Goal: Task Accomplishment & Management: Complete application form

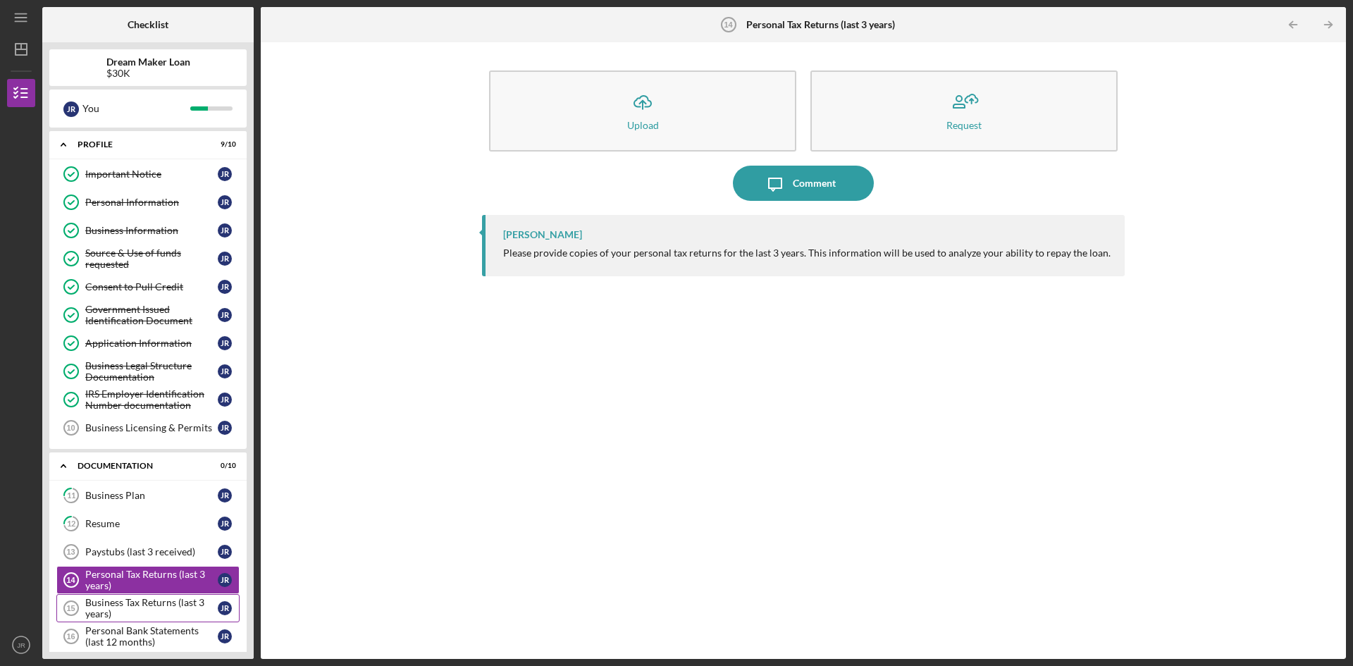
scroll to position [189, 0]
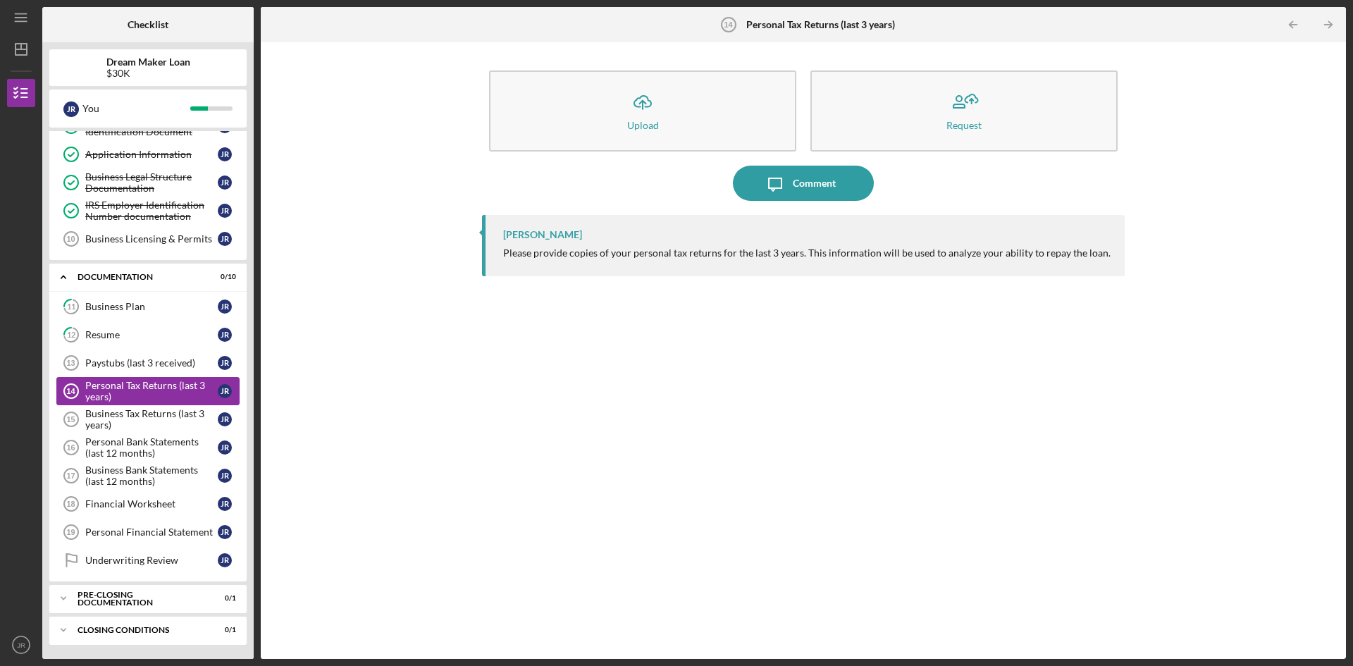
click at [138, 388] on div "Personal Tax Returns (last 3 years)" at bounding box center [151, 391] width 132 height 23
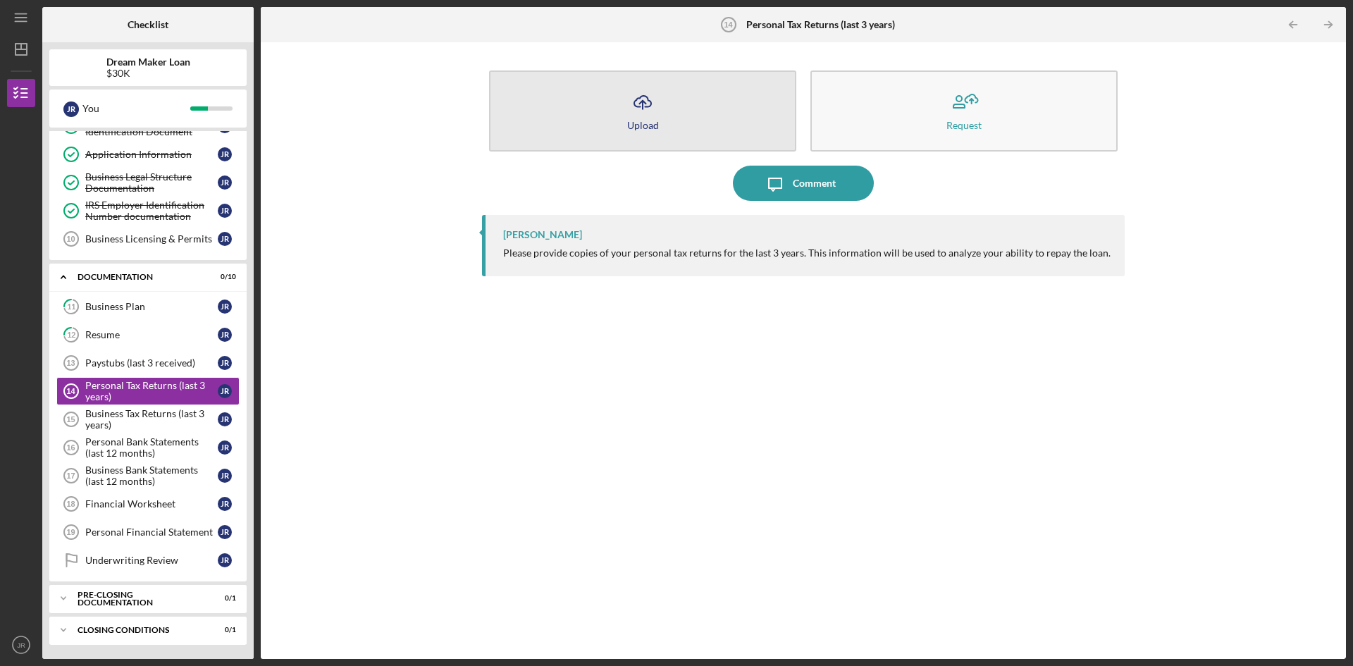
click at [640, 106] on icon "Icon/Upload" at bounding box center [642, 102] width 35 height 35
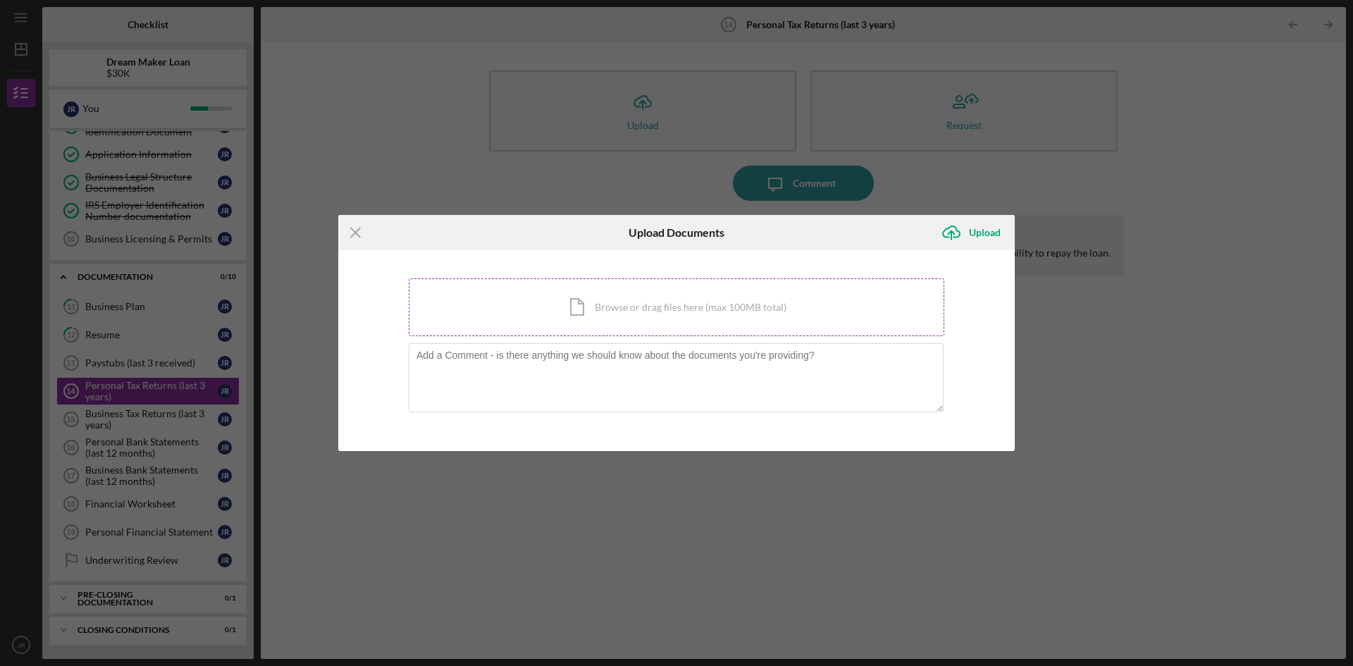
click at [595, 308] on div "Icon/Document Browse or drag files here (max 100MB total) Tap to choose files o…" at bounding box center [677, 307] width 536 height 58
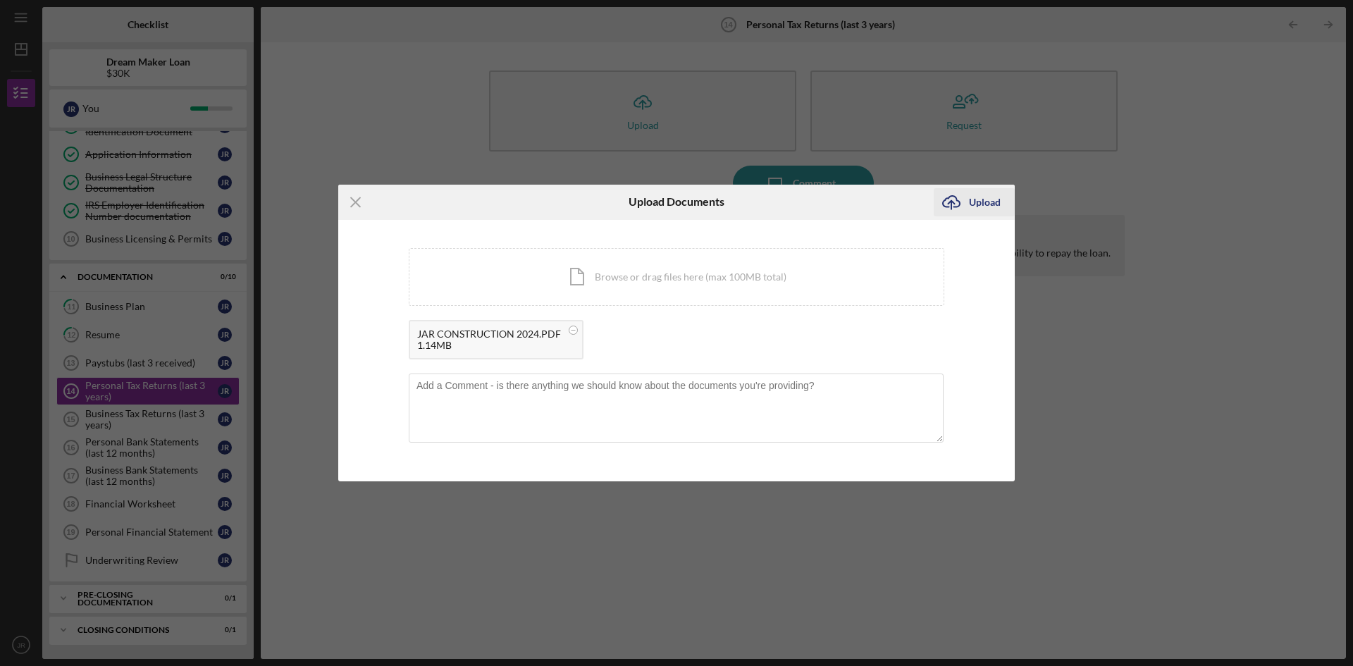
click at [956, 202] on icon "Icon/Upload" at bounding box center [951, 202] width 35 height 35
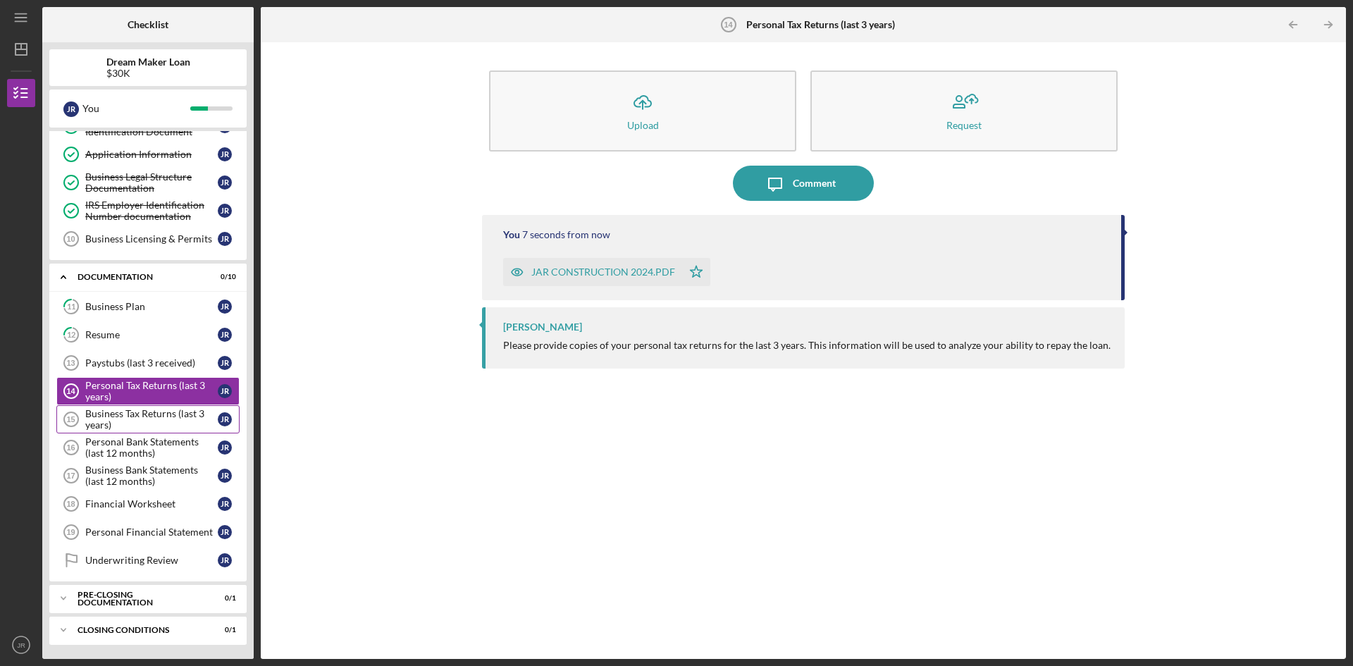
click at [166, 416] on div "Business Tax Returns (last 3 years)" at bounding box center [151, 419] width 132 height 23
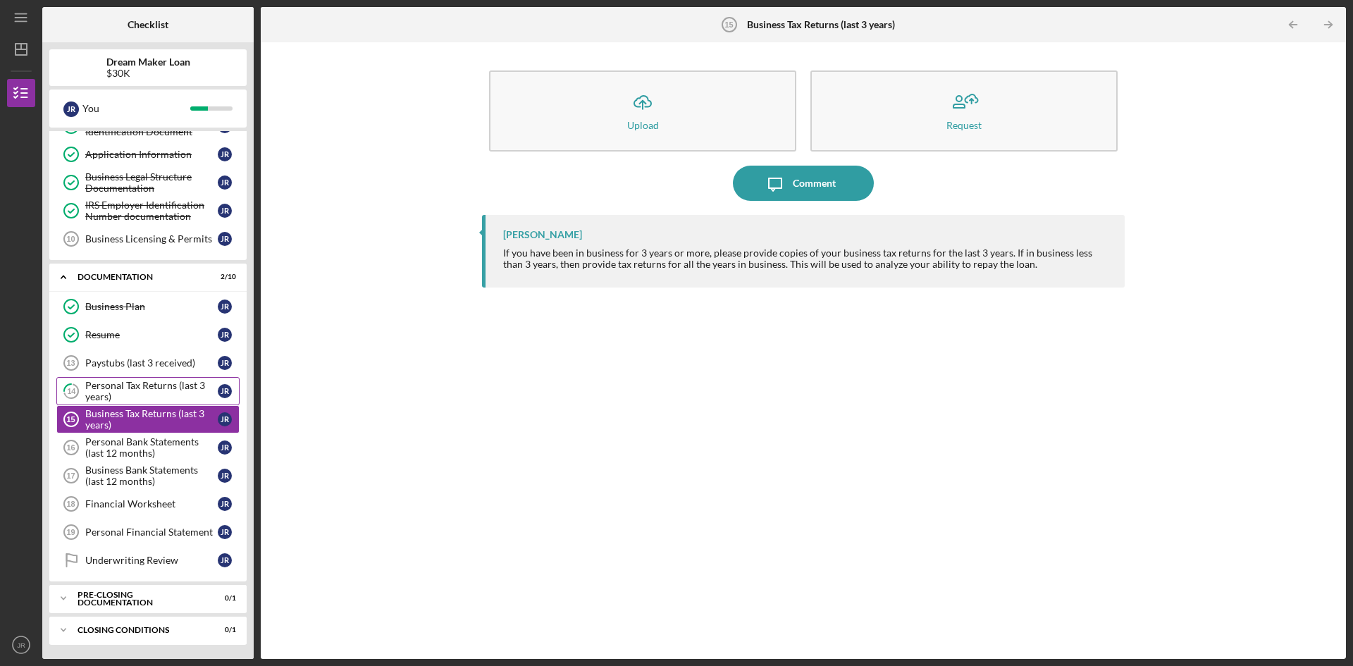
click at [151, 385] on div "Personal Tax Returns (last 3 years)" at bounding box center [151, 391] width 132 height 23
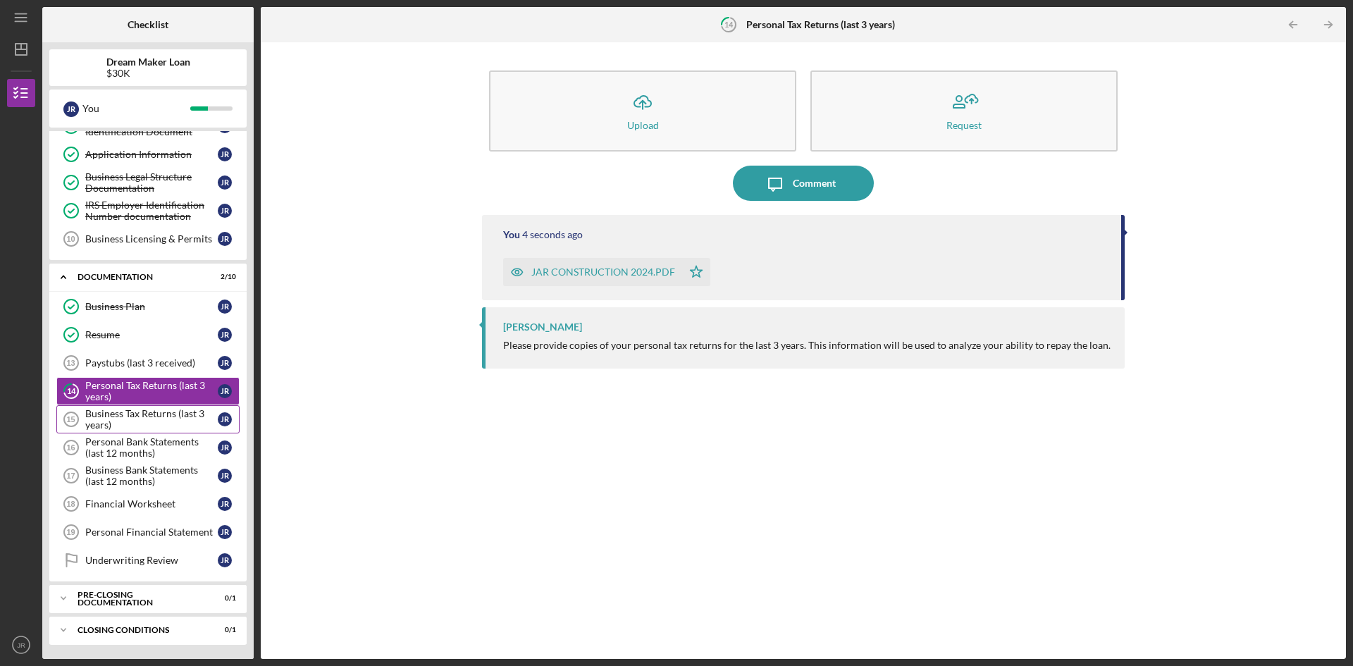
click at [153, 416] on div "Business Tax Returns (last 3 years)" at bounding box center [151, 419] width 132 height 23
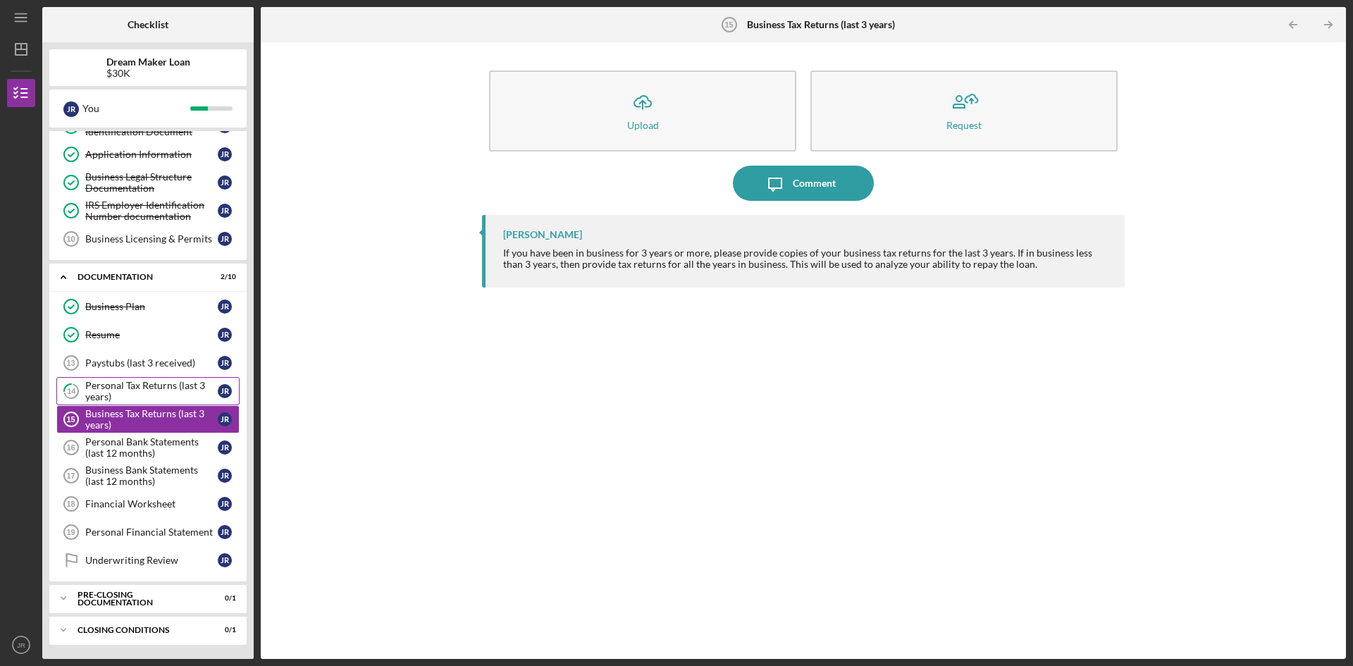
click at [159, 396] on div "Personal Tax Returns (last 3 years)" at bounding box center [151, 391] width 132 height 23
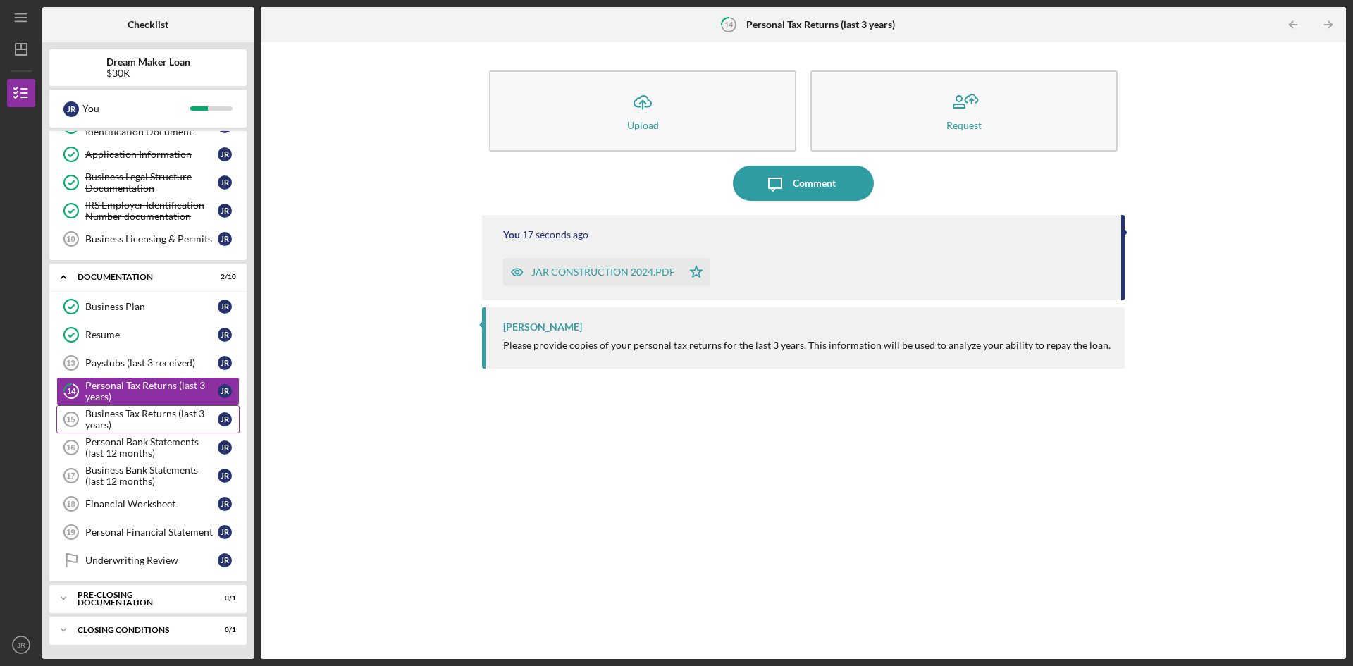
click at [152, 416] on div "Business Tax Returns (last 3 years)" at bounding box center [151, 419] width 132 height 23
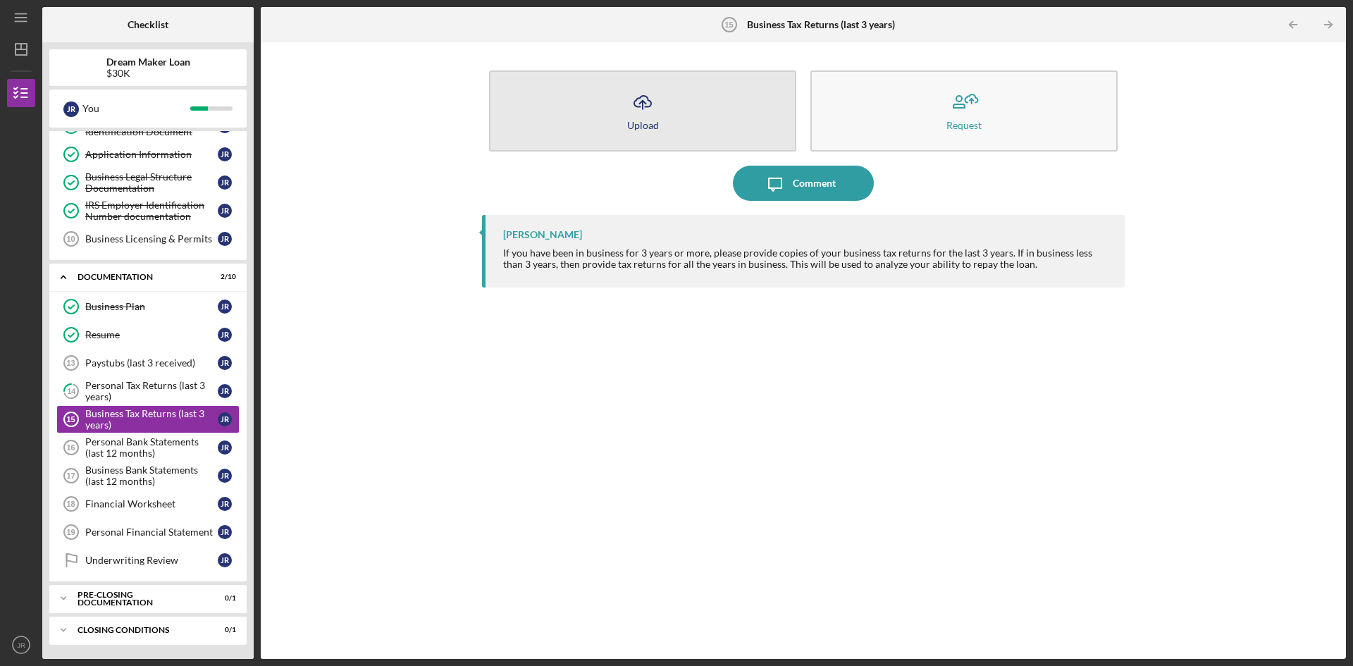
click at [646, 94] on icon "Icon/Upload" at bounding box center [642, 102] width 35 height 35
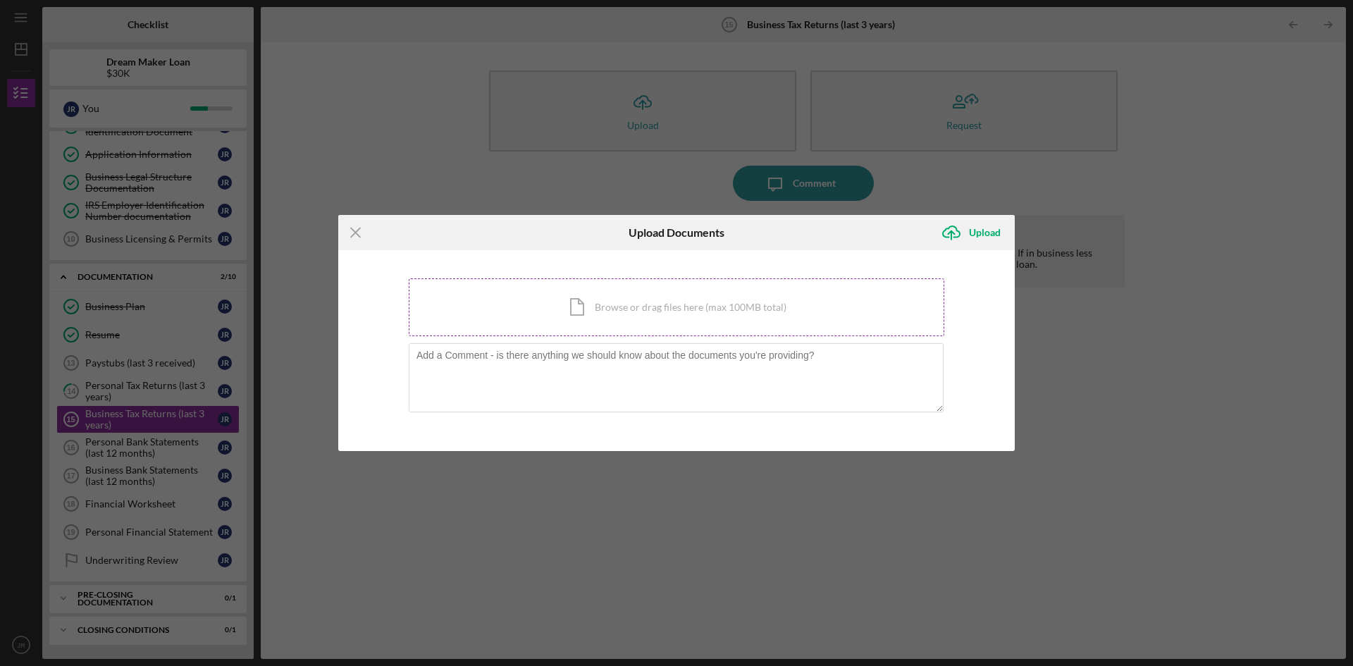
click at [580, 304] on div "Icon/Document Browse or drag files here (max 100MB total) Tap to choose files o…" at bounding box center [677, 307] width 536 height 58
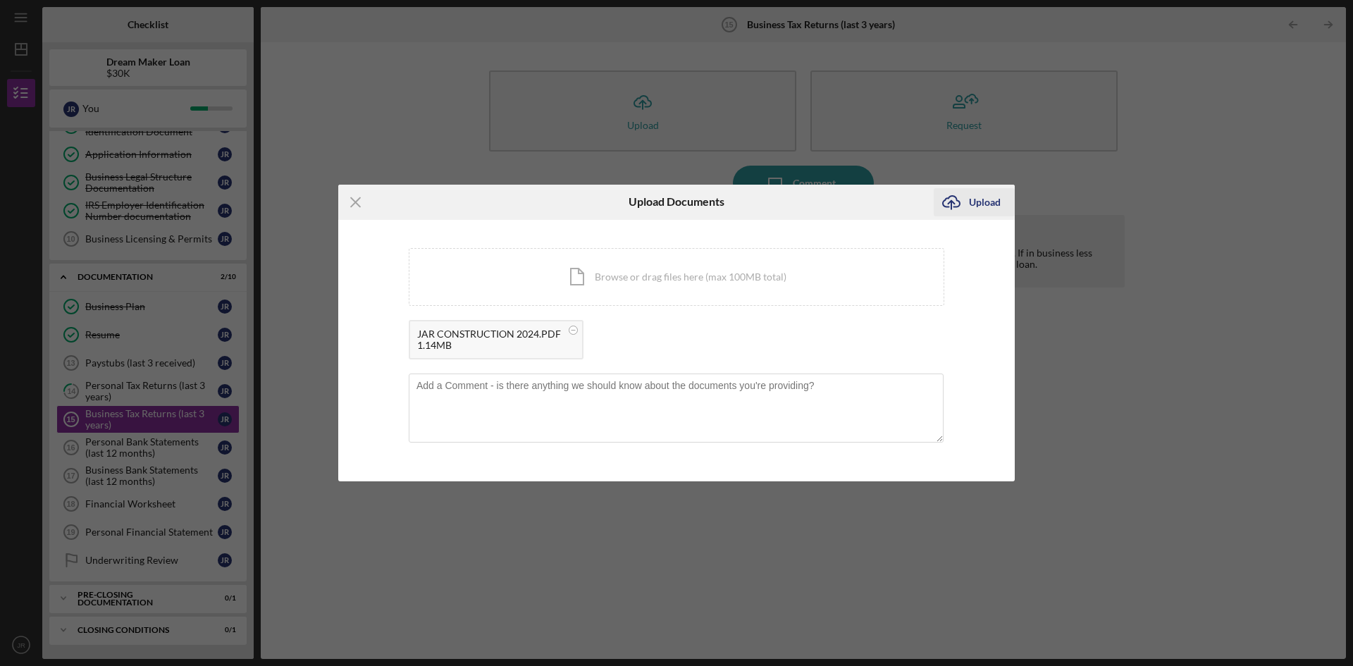
click at [970, 204] on div "Upload" at bounding box center [985, 202] width 32 height 28
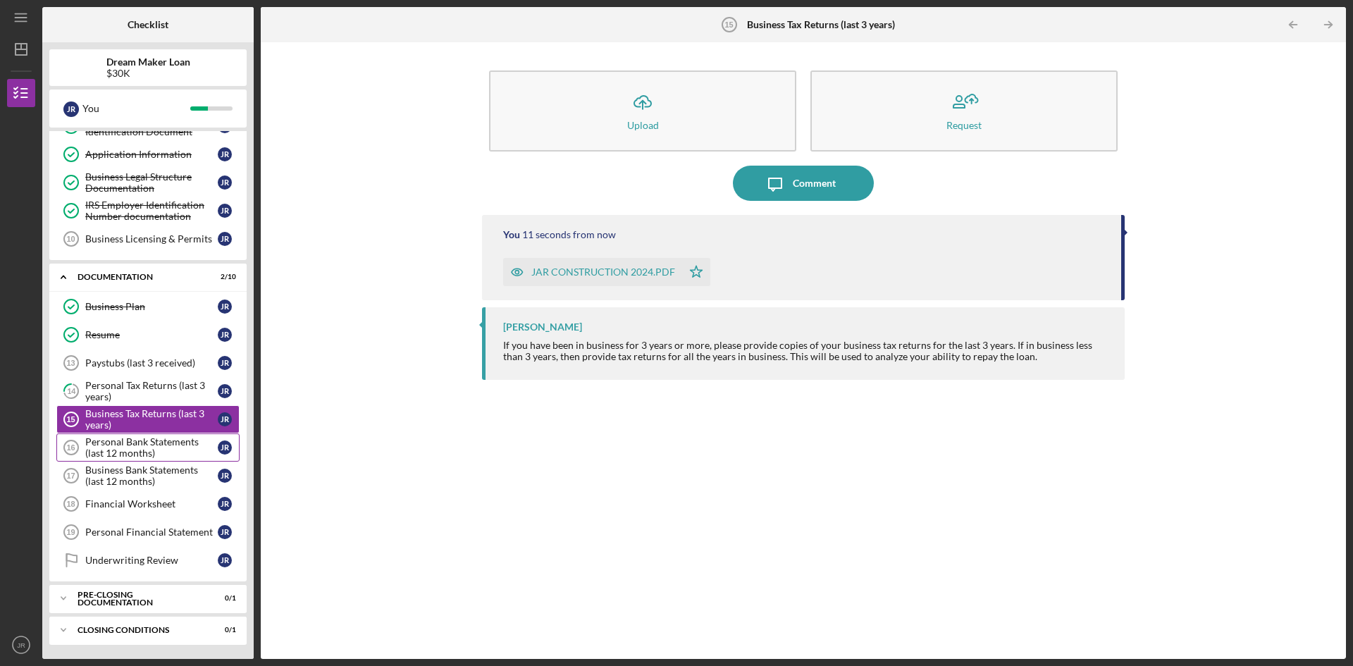
click at [135, 448] on div "Personal Bank Statements (last 12 months)" at bounding box center [151, 447] width 132 height 23
